Goal: Task Accomplishment & Management: Complete application form

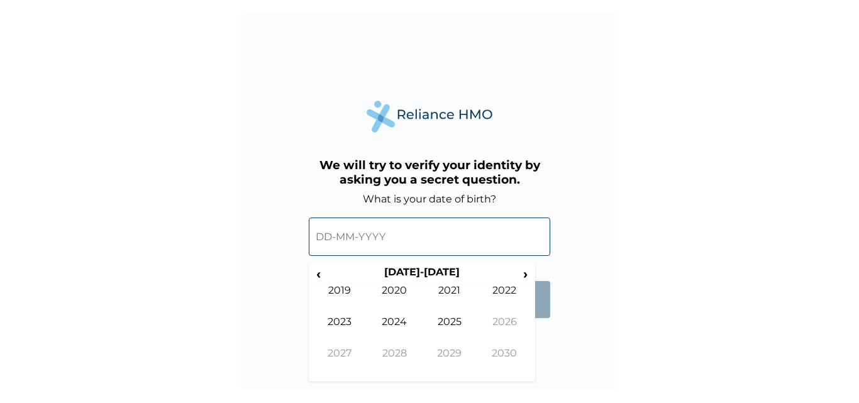
click at [381, 232] on input "text" at bounding box center [430, 237] width 242 height 38
click at [319, 271] on span "‹" at bounding box center [318, 274] width 13 height 16
click at [391, 321] on td "1994" at bounding box center [394, 331] width 55 height 31
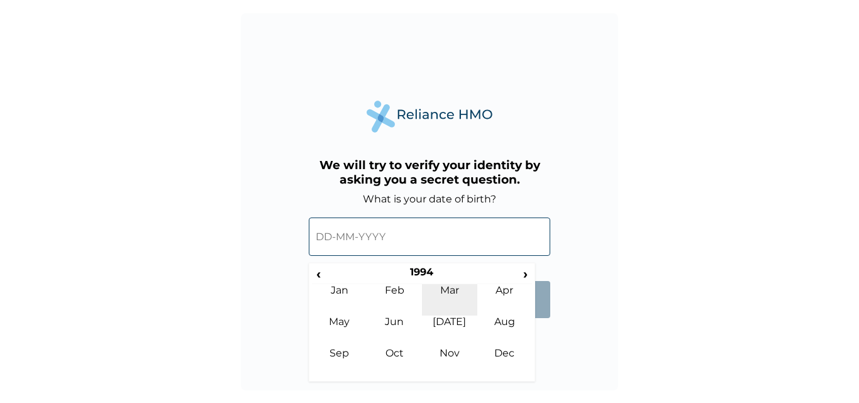
click at [445, 296] on td "Mar" at bounding box center [449, 299] width 55 height 31
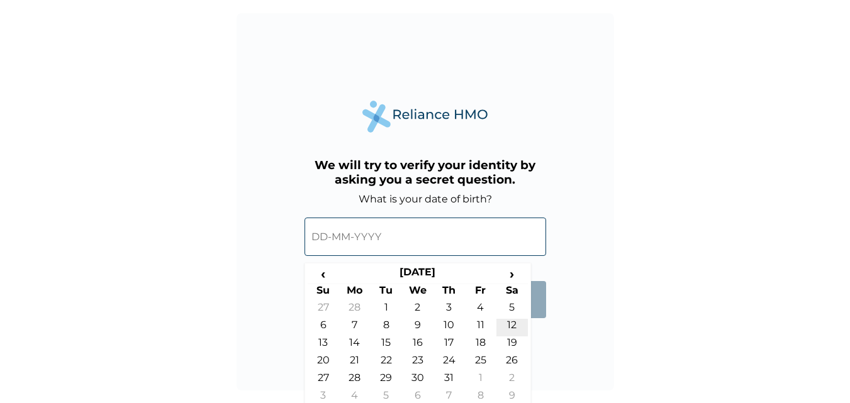
click at [506, 325] on td "12" at bounding box center [511, 328] width 31 height 18
type input "12-03-1994"
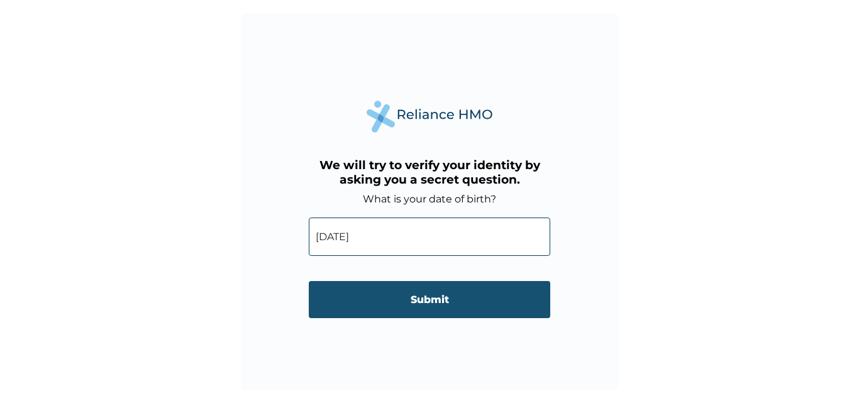
click at [468, 292] on input "Submit" at bounding box center [430, 299] width 242 height 37
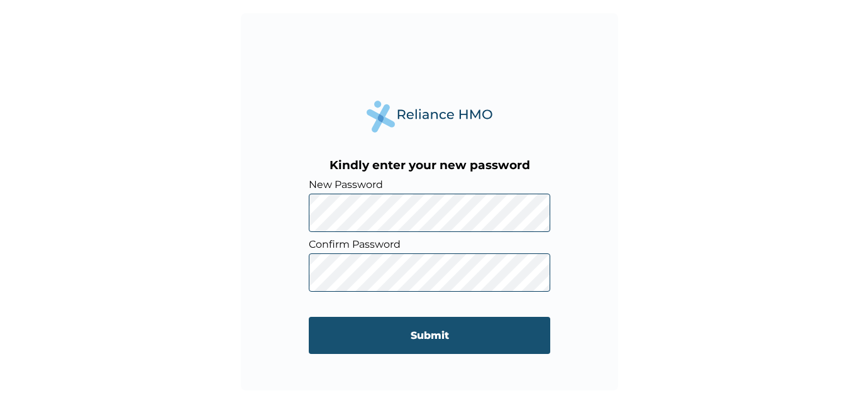
click at [409, 334] on input "Submit" at bounding box center [430, 335] width 242 height 37
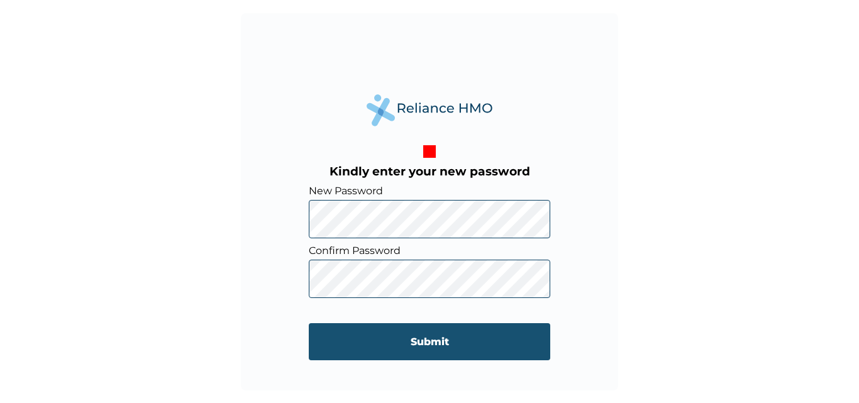
click at [410, 342] on input "Submit" at bounding box center [430, 341] width 242 height 37
